Goal: Navigation & Orientation: Find specific page/section

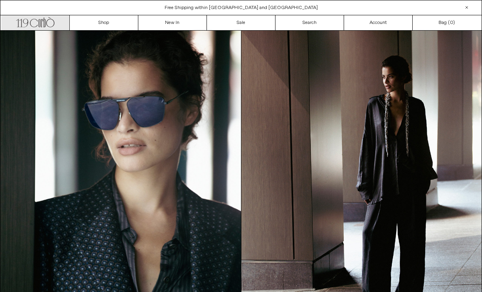
click at [47, 22] on icon ".cls-1, .cls-2 { fill: #231f20; stroke: #231f20; stroke-miterlimit: 10; stroke-…" at bounding box center [35, 21] width 38 height 11
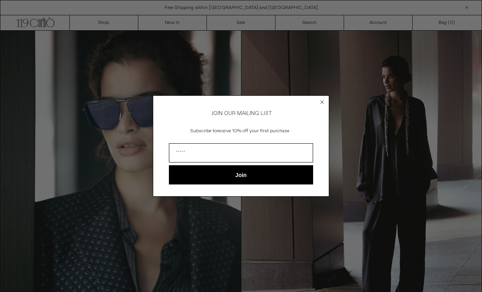
click at [322, 98] on circle "Close dialog" at bounding box center [322, 101] width 7 height 7
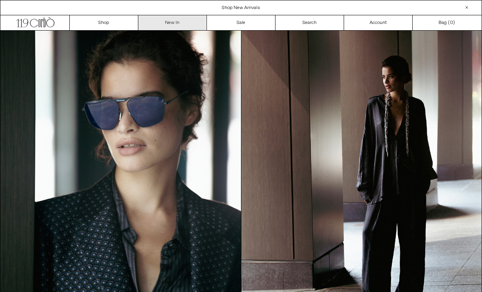
click at [179, 18] on link "New In" at bounding box center [172, 22] width 69 height 15
